Goal: Task Accomplishment & Management: Complete application form

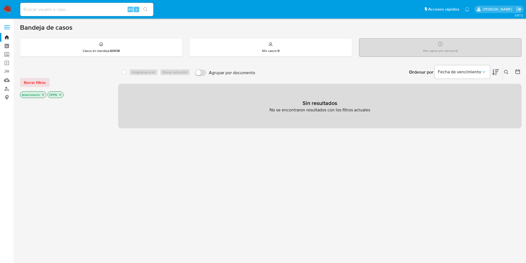
click at [42, 96] on icon "close-filter" at bounding box center [42, 94] width 3 height 3
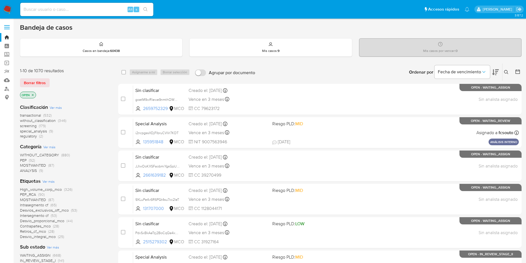
click at [30, 96] on p "OPEN" at bounding box center [28, 95] width 16 height 6
click at [31, 93] on p "OPEN" at bounding box center [28, 95] width 16 height 6
click at [32, 93] on icon "close-filter" at bounding box center [32, 94] width 3 height 3
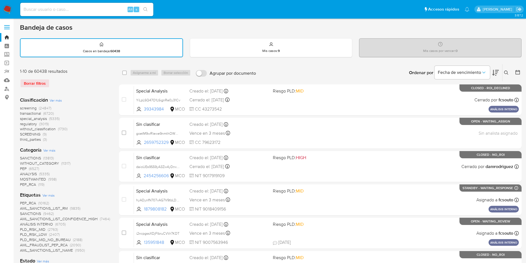
click at [7, 23] on label at bounding box center [7, 27] width 14 height 12
click at [0, 0] on input "checkbox" at bounding box center [0, 0] width 0 height 0
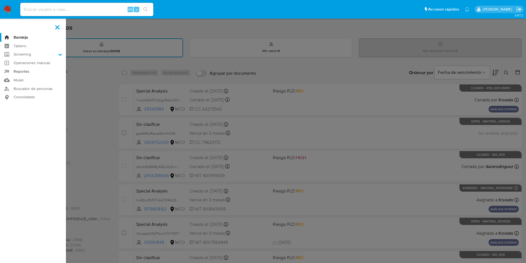
click at [20, 70] on link "Reportes" at bounding box center [33, 71] width 66 height 9
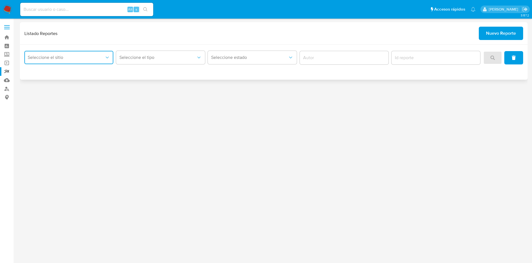
click at [79, 62] on button "Seleccione el sitio" at bounding box center [68, 57] width 89 height 13
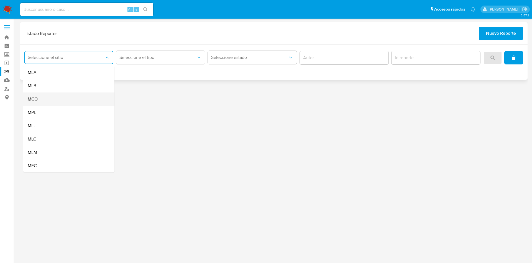
click at [58, 96] on div "MCO" at bounding box center [67, 98] width 79 height 13
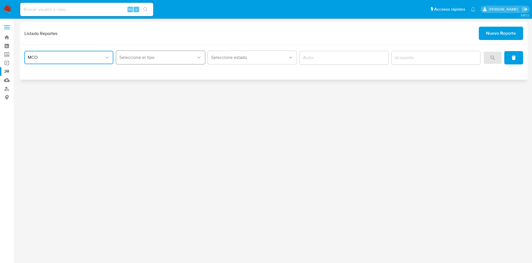
click at [167, 55] on span "Seleccione el tipo" at bounding box center [157, 58] width 77 height 6
click at [158, 74] on div "LEGAJO UNICO" at bounding box center [158, 72] width 79 height 13
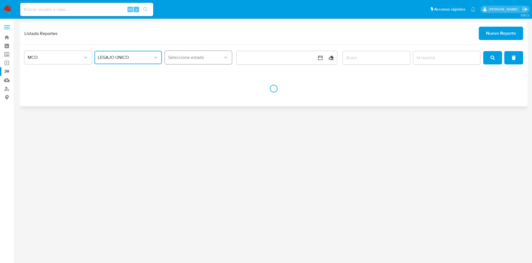
click at [212, 62] on button "Seleccione estado" at bounding box center [198, 57] width 67 height 13
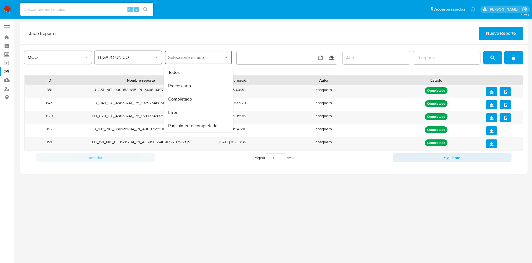
click at [129, 62] on button "LEGAJO UNICO" at bounding box center [128, 57] width 67 height 13
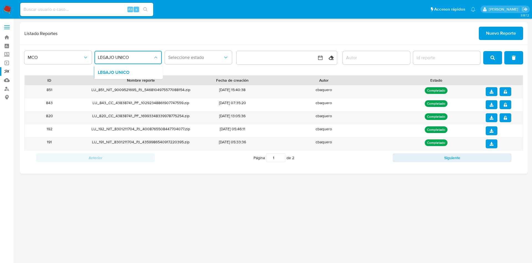
click at [159, 48] on div "MCO LEGAJO UNICO LEGAJO UNICO Seleccione estado Limpiar ID Nombre reporte Fecha…" at bounding box center [274, 109] width 508 height 129
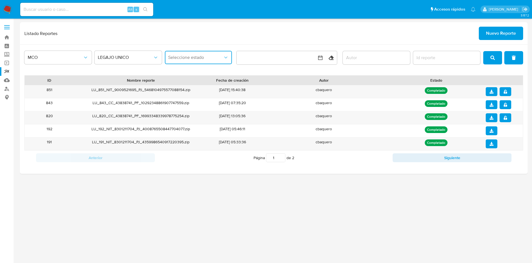
click at [201, 59] on span "Seleccione estado" at bounding box center [195, 58] width 55 height 6
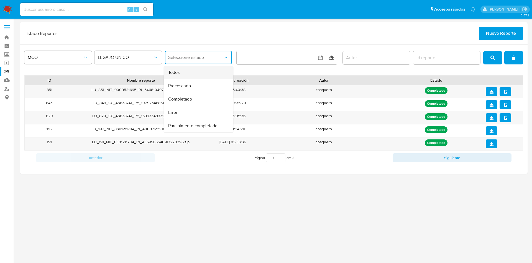
click at [195, 73] on div "Todos" at bounding box center [196, 72] width 57 height 13
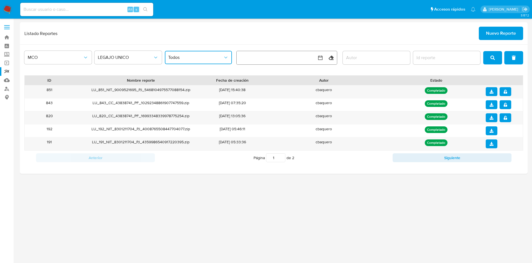
click at [280, 63] on button "button" at bounding box center [281, 57] width 89 height 13
click at [270, 96] on button "3" at bounding box center [270, 98] width 9 height 9
click at [250, 98] on button "1" at bounding box center [247, 98] width 9 height 9
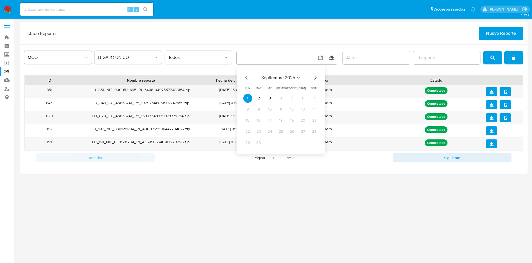
click at [324, 34] on div "Listado Reportes Nuevo Reporte" at bounding box center [273, 33] width 499 height 13
click at [359, 60] on input "author" at bounding box center [376, 57] width 67 height 7
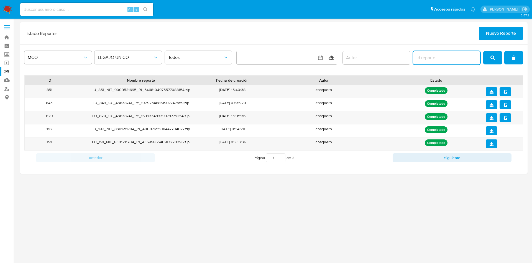
click at [445, 54] on input "report-id" at bounding box center [446, 57] width 67 height 7
click at [490, 30] on span "Nuevo Reporte" at bounding box center [501, 33] width 30 height 12
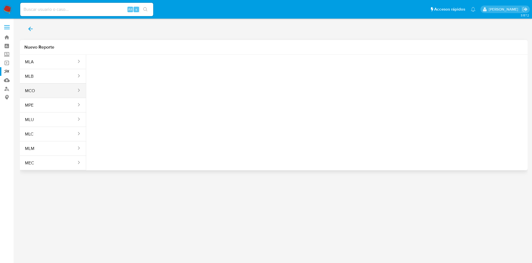
click at [35, 88] on span "MCO" at bounding box center [30, 91] width 10 height 6
click at [94, 72] on span "Seleccione una opcion" at bounding box center [118, 70] width 49 height 6
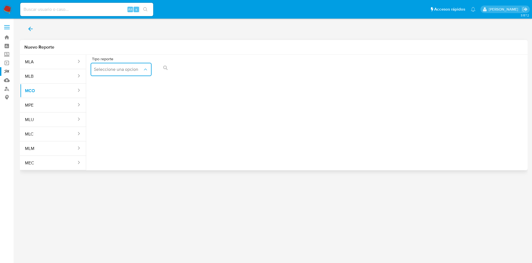
click at [115, 249] on span "LEGAJO UNICO" at bounding box center [130, 254] width 30 height 11
click at [174, 72] on icon "Tipo de documento" at bounding box center [177, 70] width 6 height 6
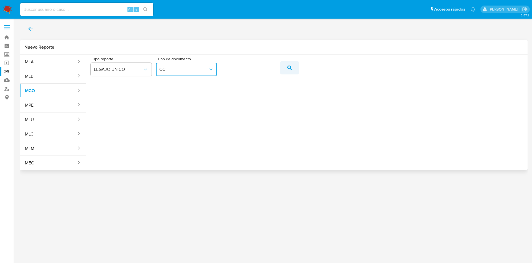
click at [294, 67] on button "action-search" at bounding box center [289, 67] width 19 height 13
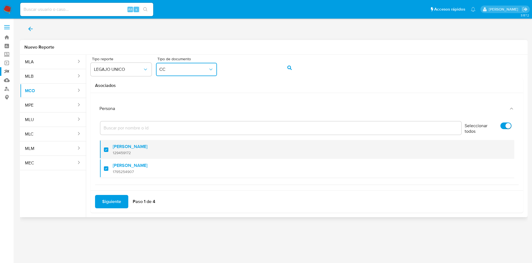
scroll to position [4, 0]
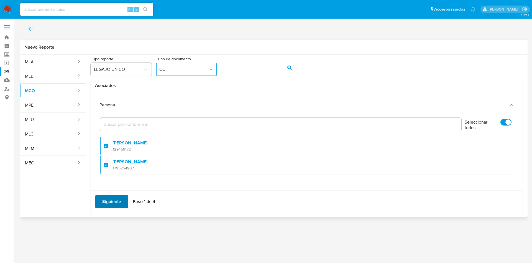
click at [122, 200] on button "Siguiente" at bounding box center [111, 201] width 33 height 13
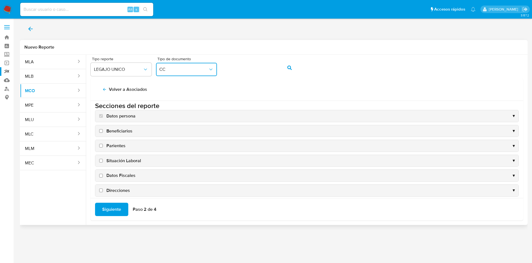
click at [100, 131] on input "Beneficiarios" at bounding box center [101, 131] width 4 height 4
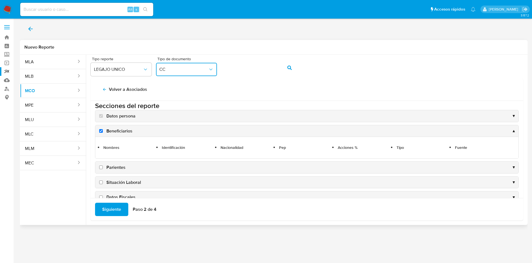
click at [103, 133] on label "Beneficiarios" at bounding box center [115, 131] width 34 height 6
click at [103, 133] on input "Beneficiarios" at bounding box center [101, 131] width 4 height 4
checkbox input "false"
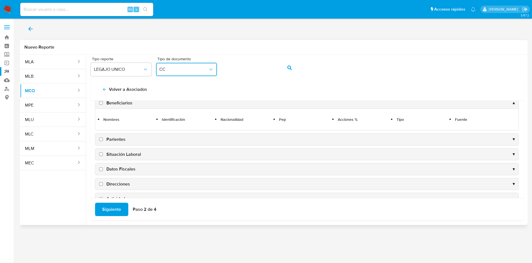
scroll to position [33, 0]
click at [101, 140] on label "Parientes" at bounding box center [111, 137] width 27 height 6
click at [101, 139] on input "Parientes" at bounding box center [101, 138] width 4 height 4
checkbox input "true"
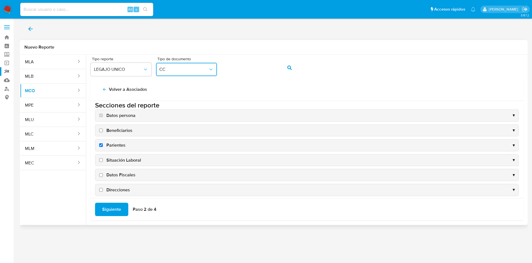
scroll to position [0, 0]
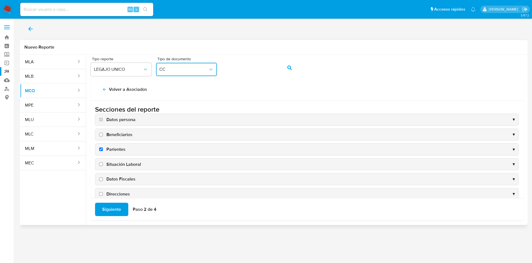
click at [101, 135] on input "Beneficiarios" at bounding box center [101, 135] width 4 height 4
checkbox input "true"
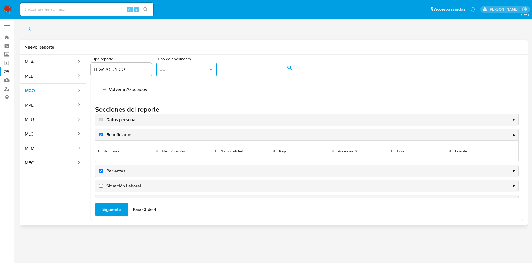
scroll to position [55, 0]
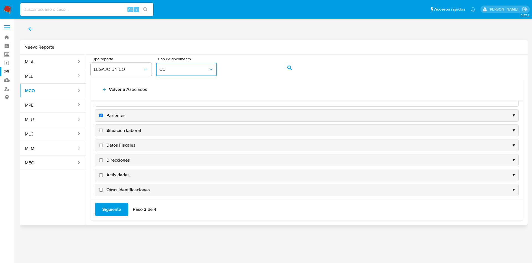
click at [102, 130] on input "Situación Laboral" at bounding box center [101, 130] width 4 height 4
checkbox input "true"
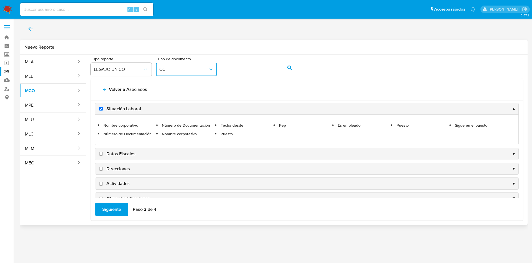
scroll to position [74, 0]
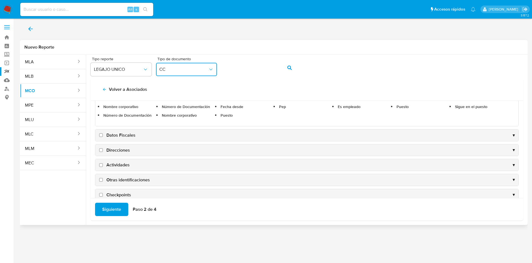
click at [101, 135] on input "Datos Fiscales" at bounding box center [101, 135] width 4 height 4
checkbox input "true"
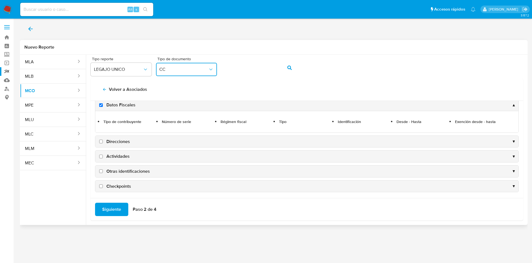
click at [101, 142] on input "Direcciones" at bounding box center [101, 141] width 4 height 4
checkbox input "true"
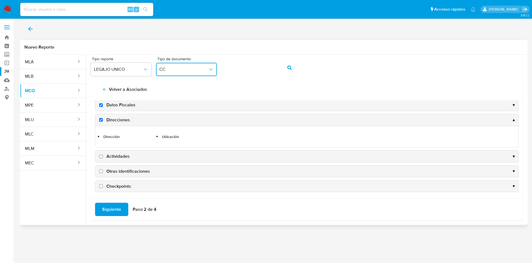
scroll to position [75, 0]
click at [101, 155] on input "Actividades" at bounding box center [101, 155] width 4 height 4
checkbox input "true"
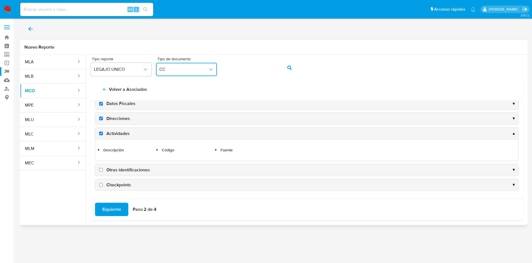
click at [101, 170] on input "Otras identificaciones" at bounding box center [101, 170] width 4 height 4
checkbox input "true"
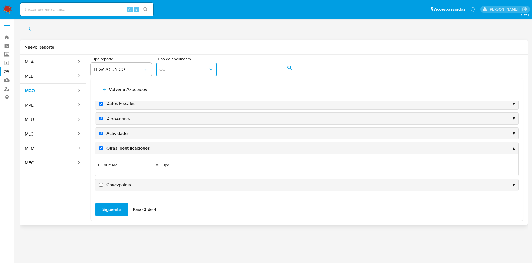
click at [100, 185] on input "Checkpoints" at bounding box center [101, 185] width 4 height 4
checkbox input "true"
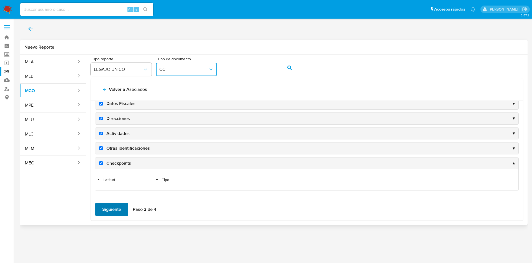
click at [114, 211] on span "Siguiente" at bounding box center [111, 209] width 19 height 12
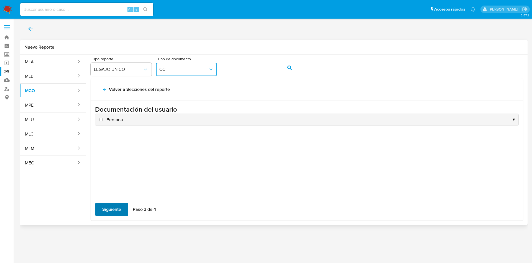
scroll to position [0, 0]
click at [102, 121] on input "Persona" at bounding box center [101, 120] width 4 height 4
checkbox input "true"
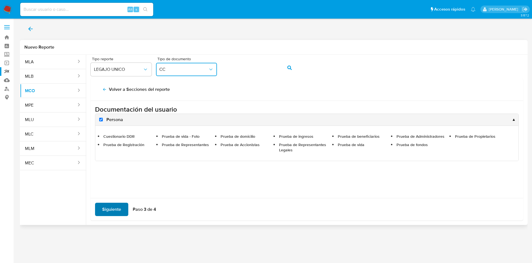
click at [114, 208] on span "Siguiente" at bounding box center [111, 209] width 19 height 12
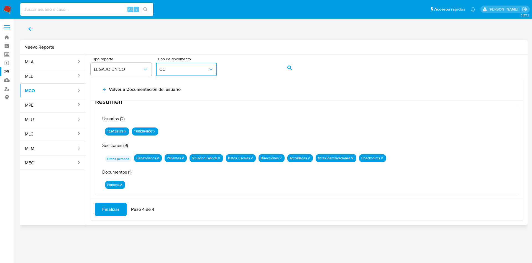
scroll to position [18, 0]
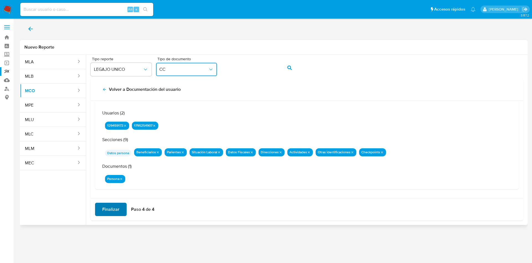
click at [110, 209] on span "Finalizar" at bounding box center [110, 209] width 17 height 12
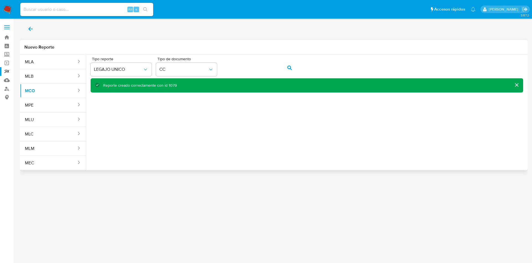
click at [204, 87] on div "Reporte creado correctamente con id 1079" at bounding box center [311, 85] width 416 height 5
click at [172, 83] on div "Reporte creado correctamente con id 1079" at bounding box center [140, 85] width 74 height 5
click at [12, 72] on link "Reportes" at bounding box center [33, 71] width 66 height 9
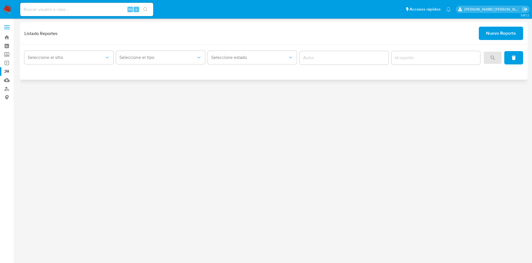
click at [327, 60] on input "author" at bounding box center [344, 57] width 89 height 7
click at [424, 56] on input "report-id" at bounding box center [436, 57] width 89 height 7
type input "1079"
click at [497, 60] on div at bounding box center [504, 57] width 40 height 13
click at [87, 57] on span "Seleccione el sitio" at bounding box center [66, 58] width 77 height 6
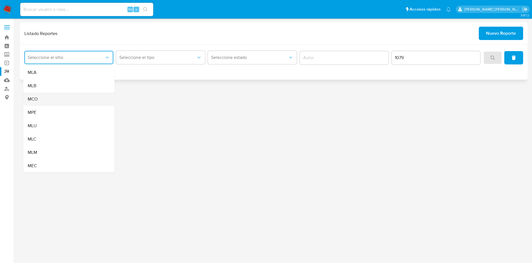
click at [44, 98] on div "MCO" at bounding box center [67, 98] width 79 height 13
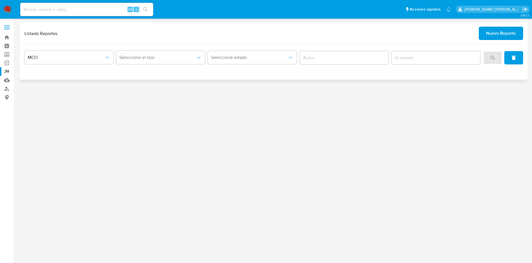
click at [433, 61] on div at bounding box center [436, 57] width 89 height 13
click at [429, 56] on input "report-id" at bounding box center [436, 57] width 89 height 7
paste input "1079"
type input "1079"
click at [494, 56] on div at bounding box center [504, 57] width 40 height 13
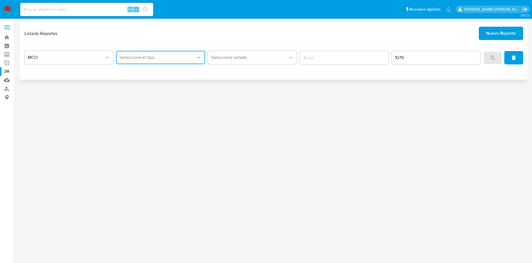
click at [157, 55] on span "Seleccione el tipo" at bounding box center [157, 58] width 77 height 6
click at [142, 74] on span "LEGAJO UNICO" at bounding box center [134, 73] width 31 height 6
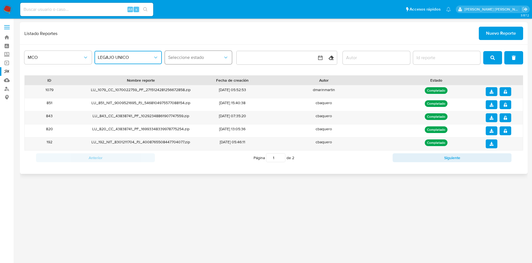
click at [193, 56] on span "Seleccione estado" at bounding box center [195, 58] width 55 height 6
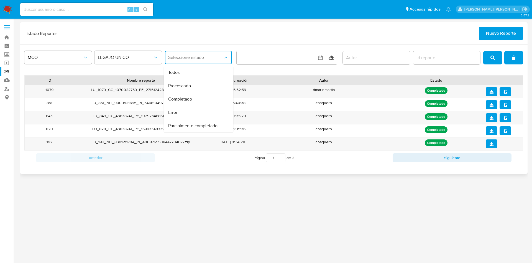
click at [430, 53] on div at bounding box center [446, 57] width 67 height 13
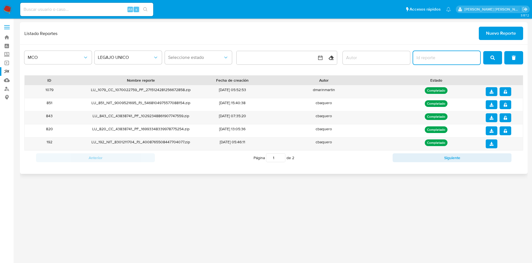
click at [432, 60] on input "report-id" at bounding box center [446, 57] width 67 height 7
paste input "1079"
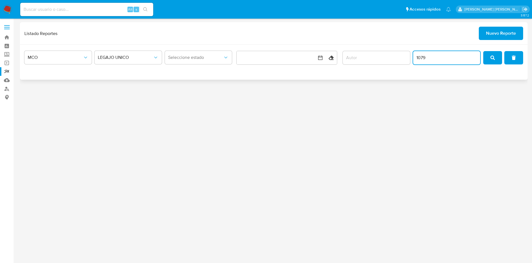
type input "1079"
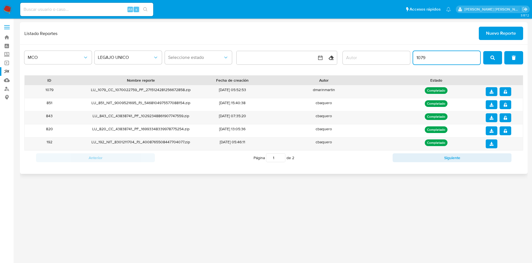
click at [442, 59] on input "1079" at bounding box center [446, 57] width 67 height 7
click at [493, 93] on icon "download" at bounding box center [492, 92] width 4 height 4
click at [263, 184] on div "3.157.2" at bounding box center [274, 140] width 508 height 237
